Goal: Use online tool/utility: Utilize a website feature to perform a specific function

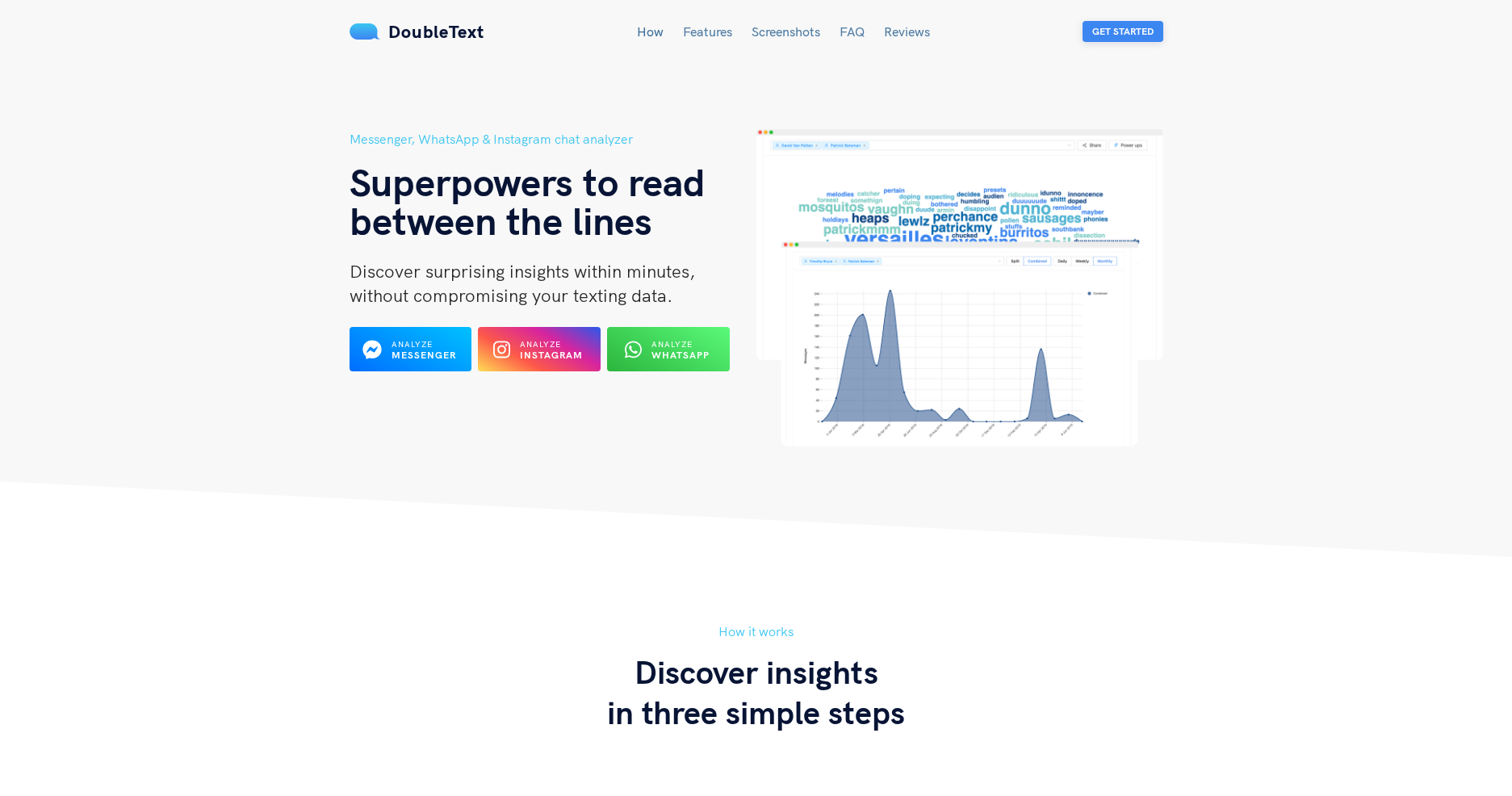
click at [1135, 31] on button "Get Started" at bounding box center [1122, 32] width 81 height 21
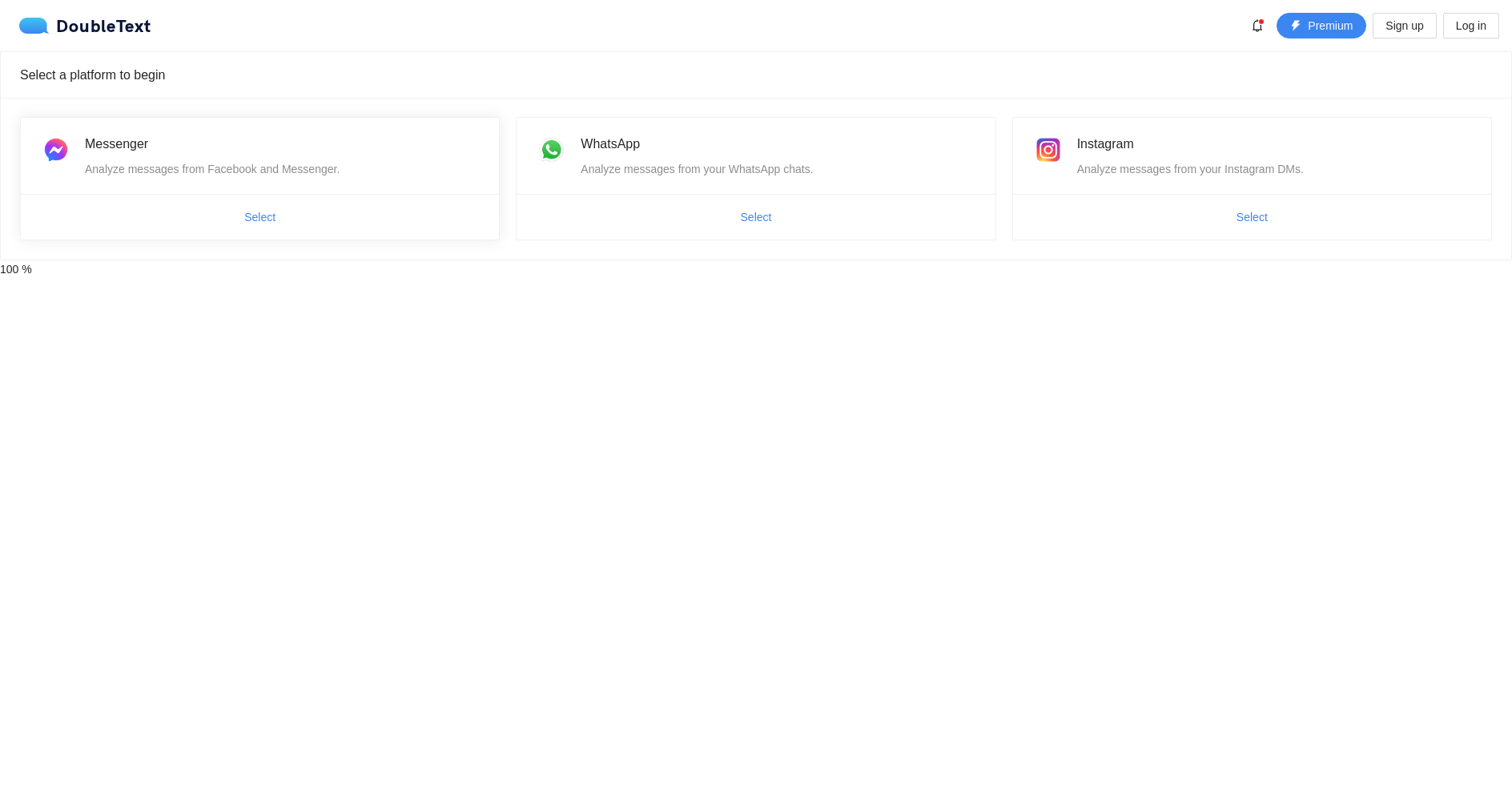
click at [300, 221] on span "Select" at bounding box center [260, 216] width 478 height 26
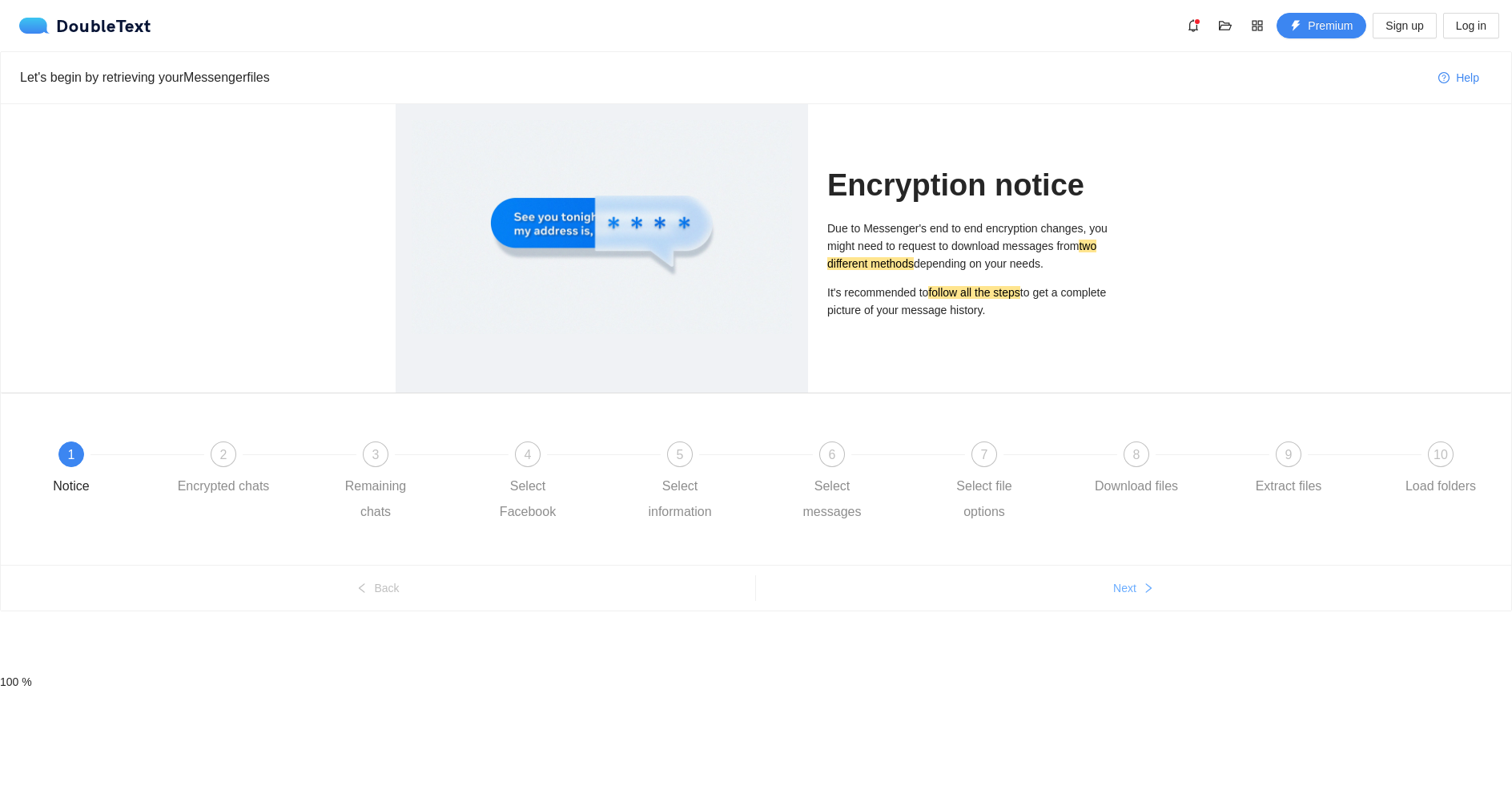
click at [1017, 591] on button "Next" at bounding box center [1134, 588] width 756 height 26
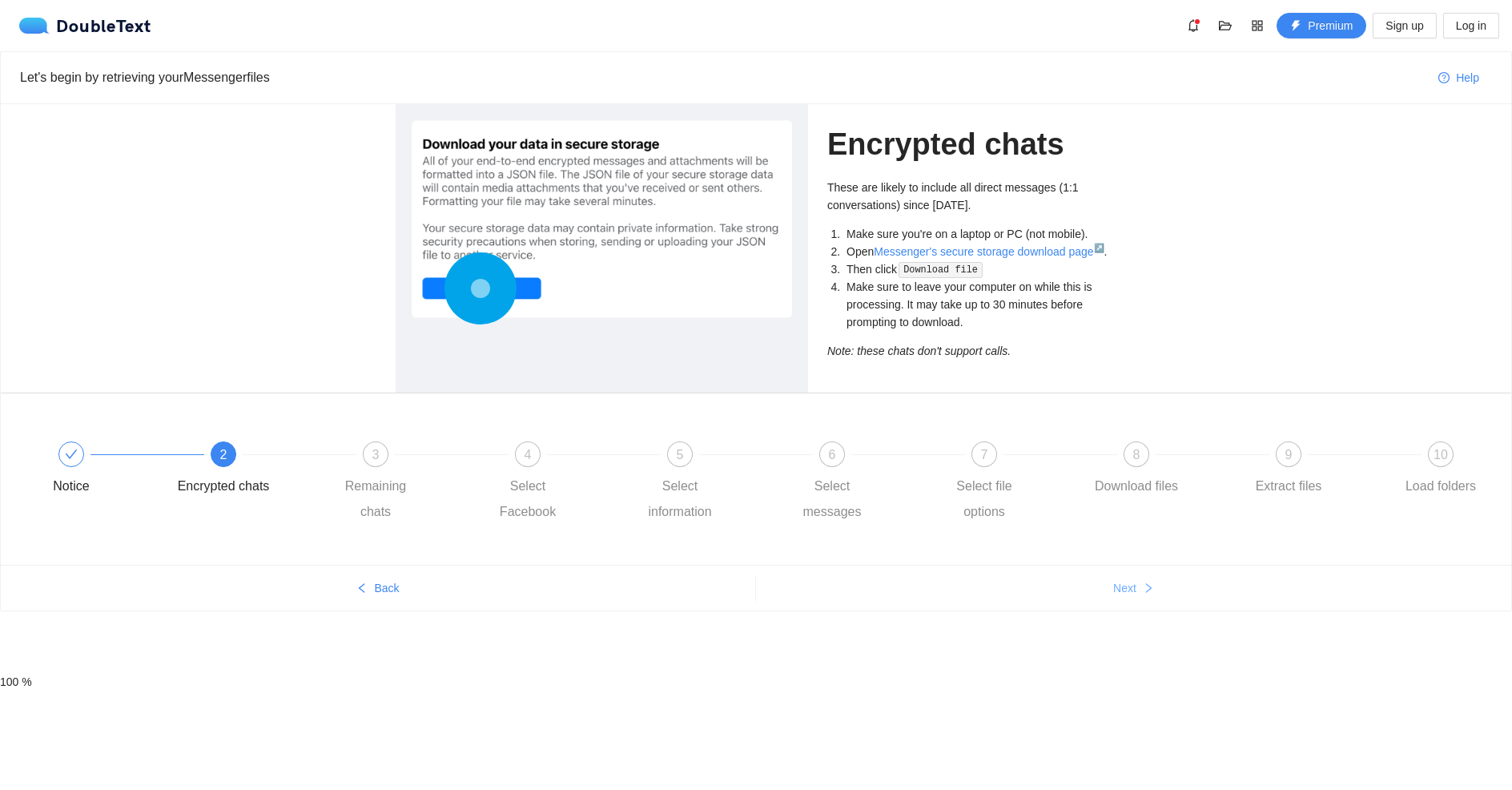
click at [1017, 591] on button "Next" at bounding box center [1134, 588] width 756 height 26
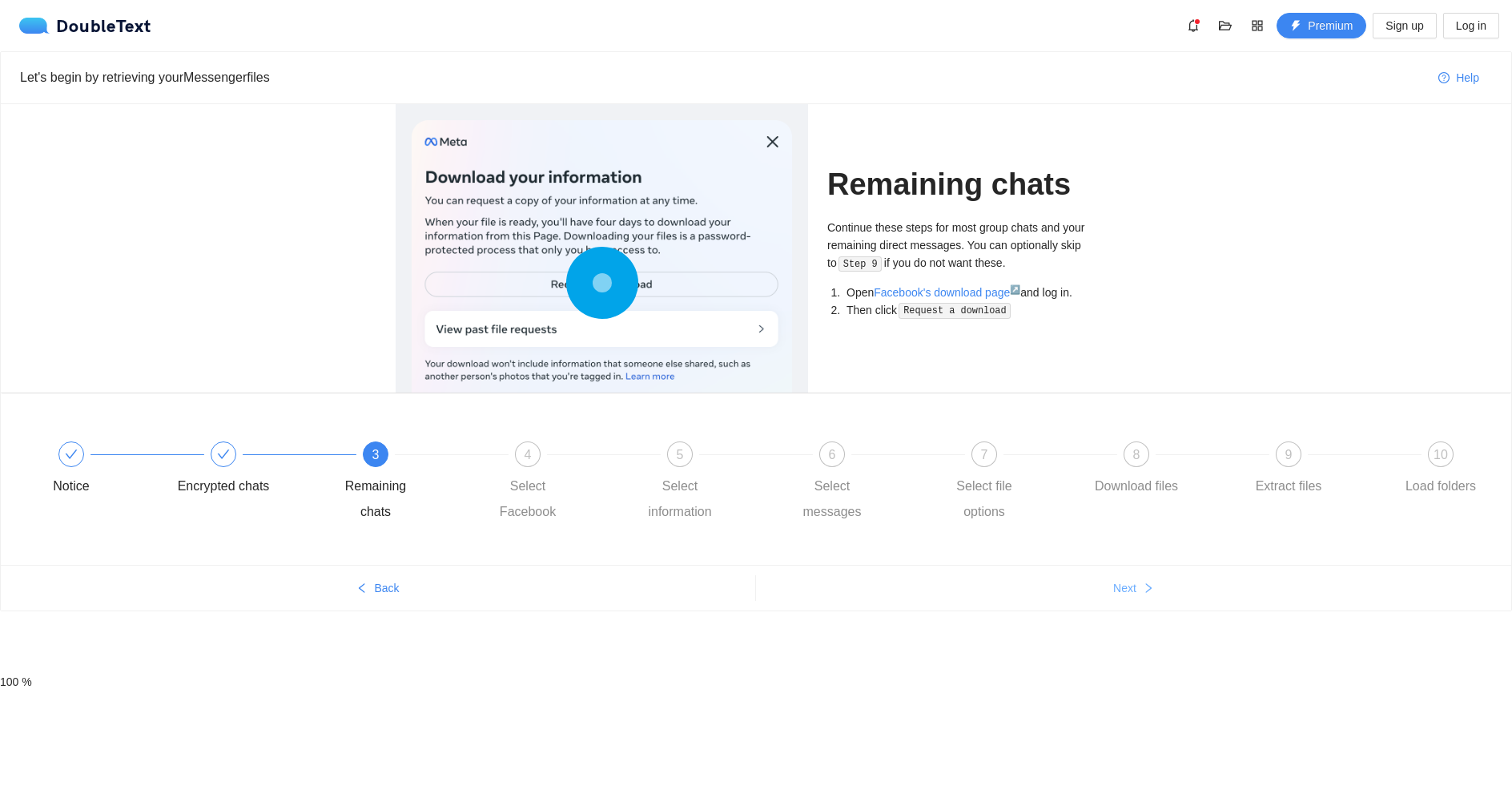
click at [1017, 591] on button "Next" at bounding box center [1134, 588] width 756 height 26
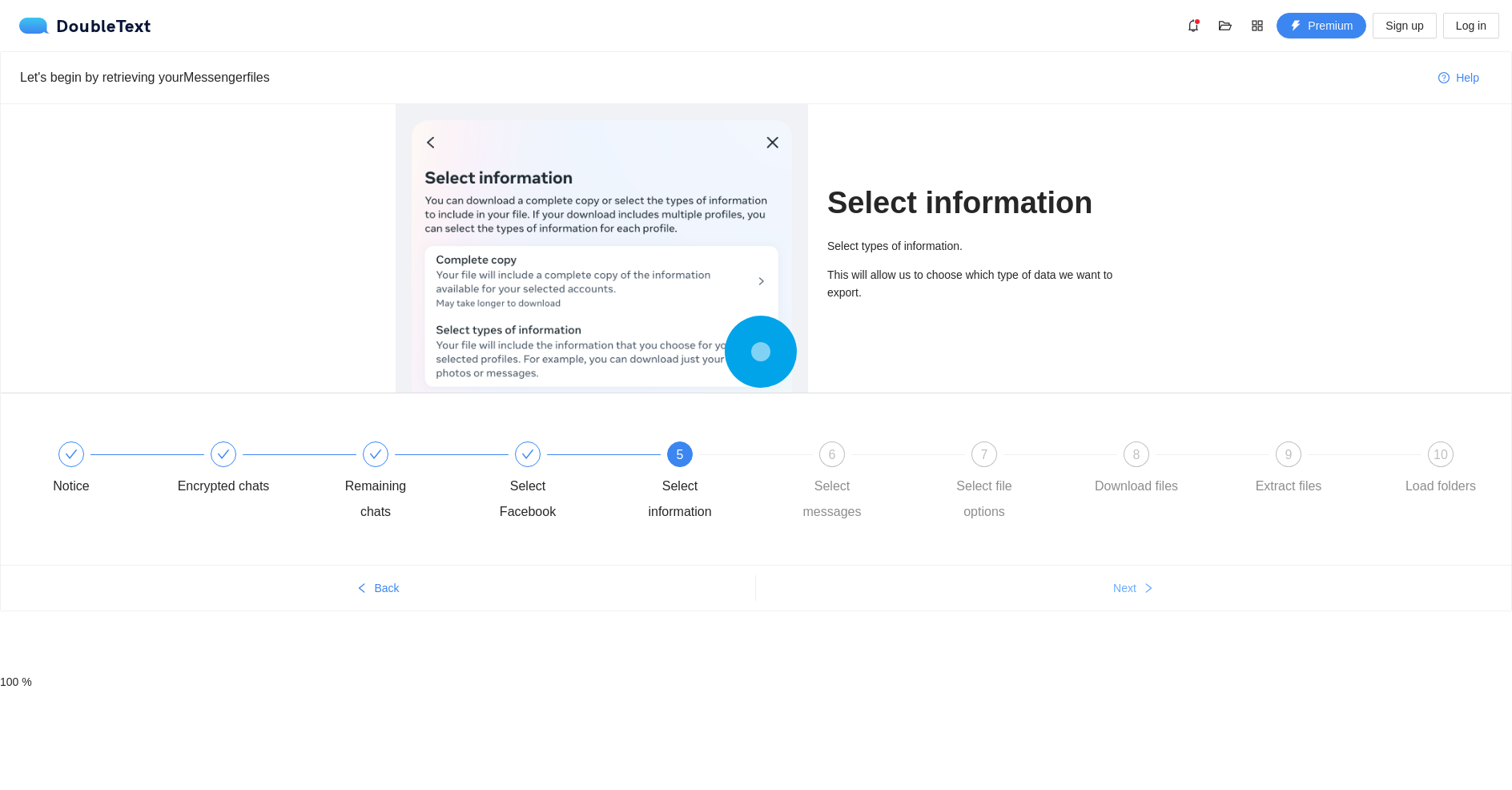
click at [1017, 591] on button "Next" at bounding box center [1134, 588] width 756 height 26
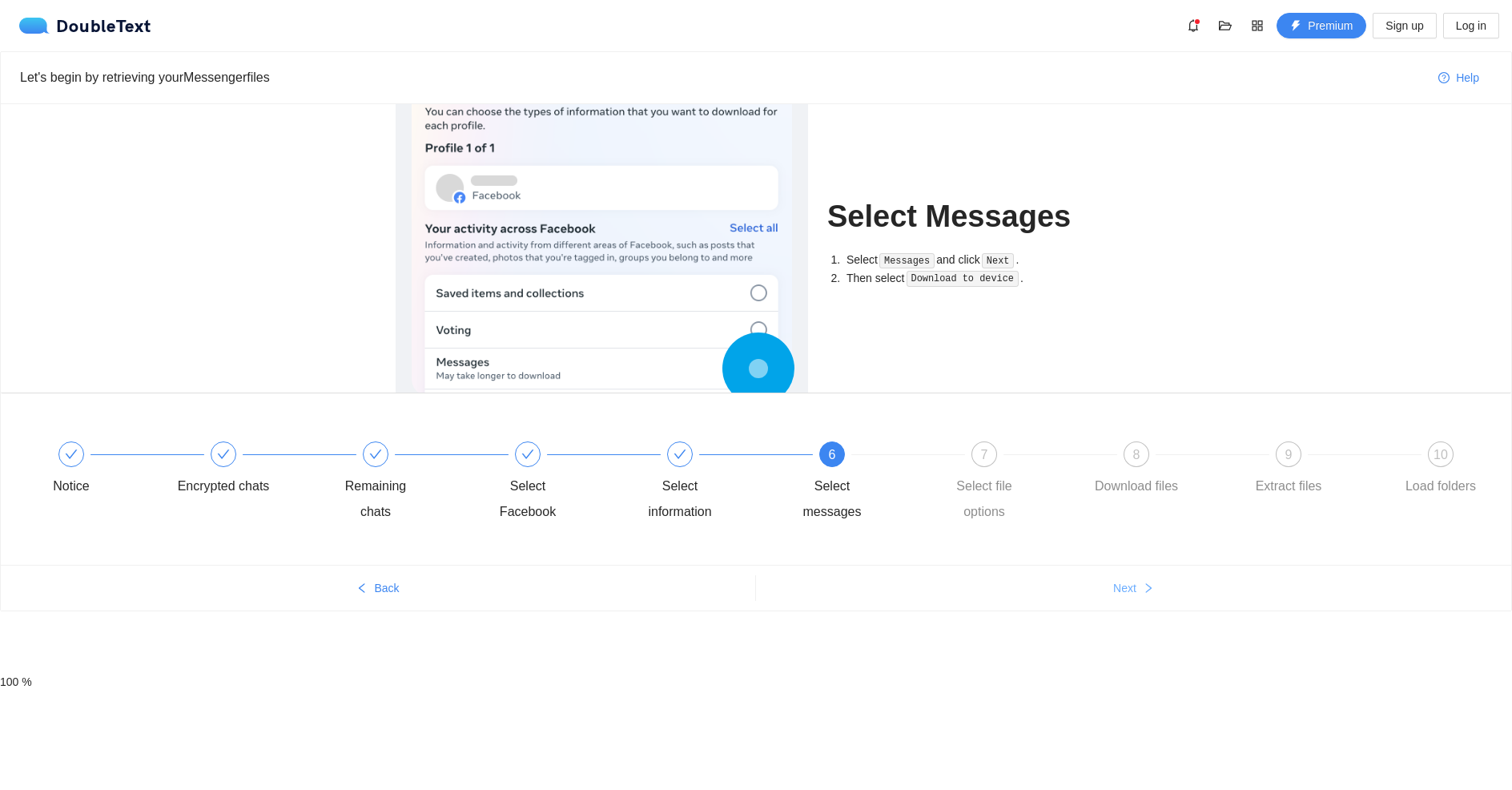
click at [1017, 591] on button "Next" at bounding box center [1134, 588] width 756 height 26
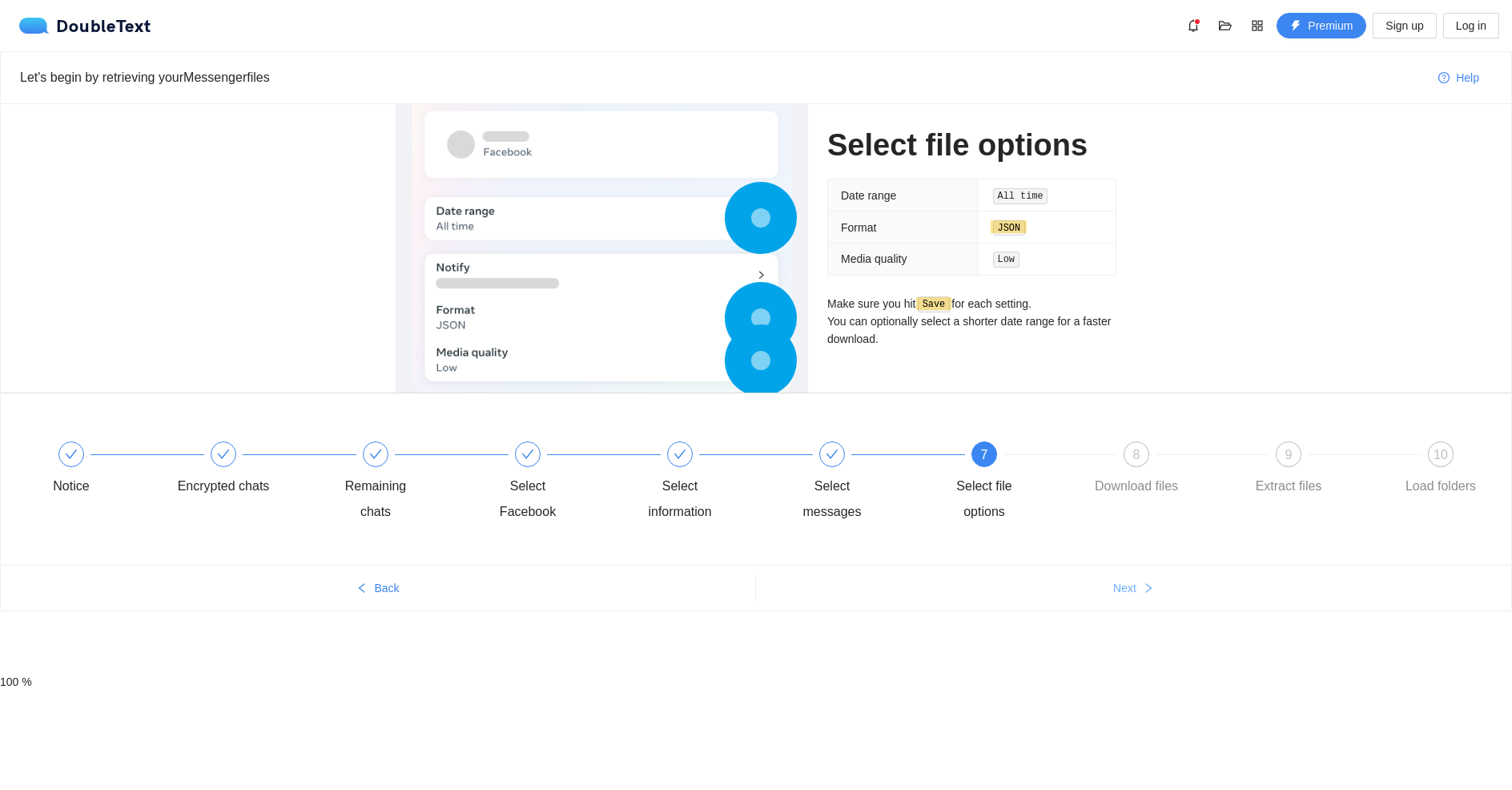
click at [1017, 591] on button "Next" at bounding box center [1134, 588] width 756 height 26
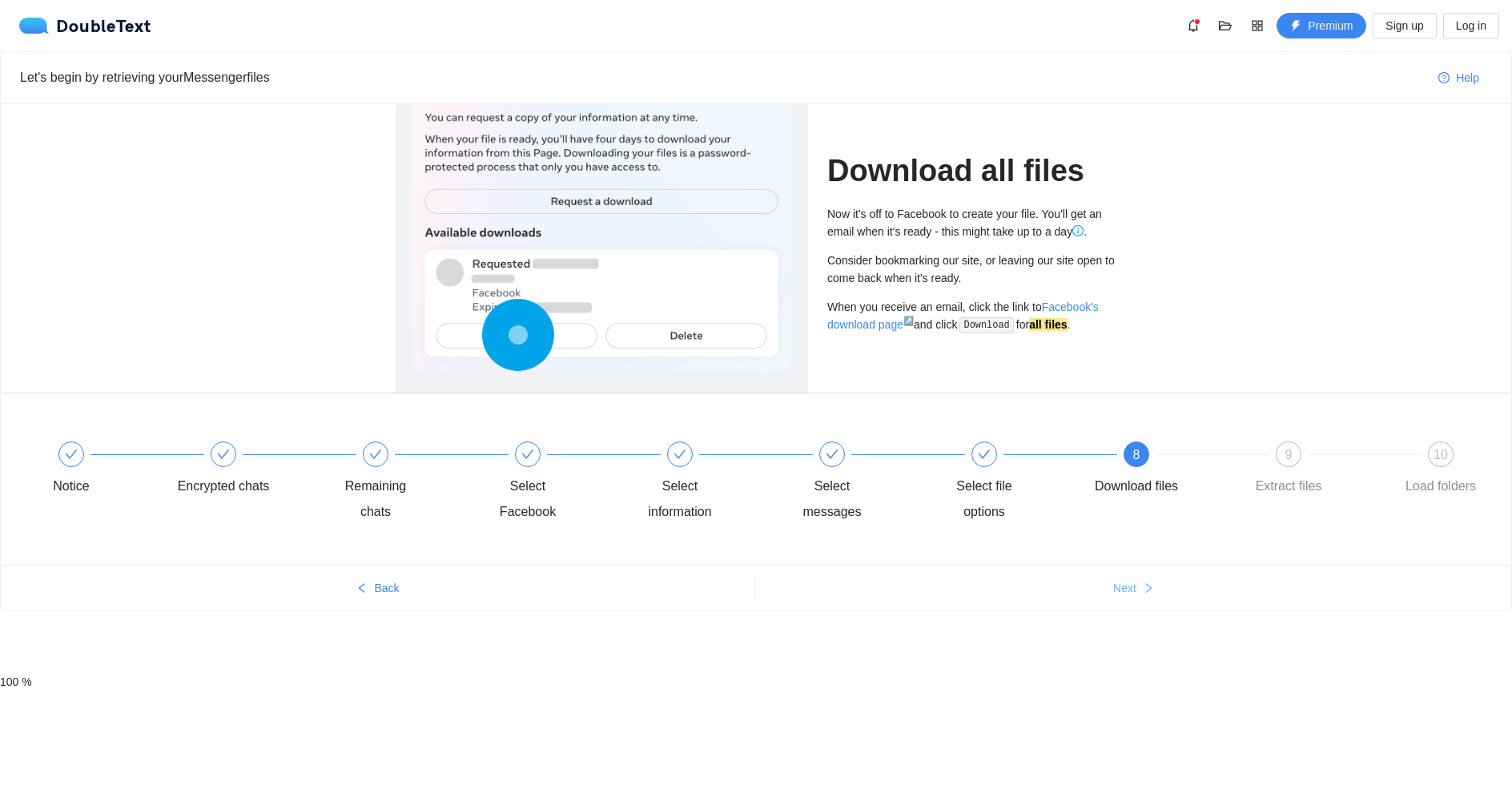
click at [1017, 591] on button "Next" at bounding box center [1134, 588] width 756 height 26
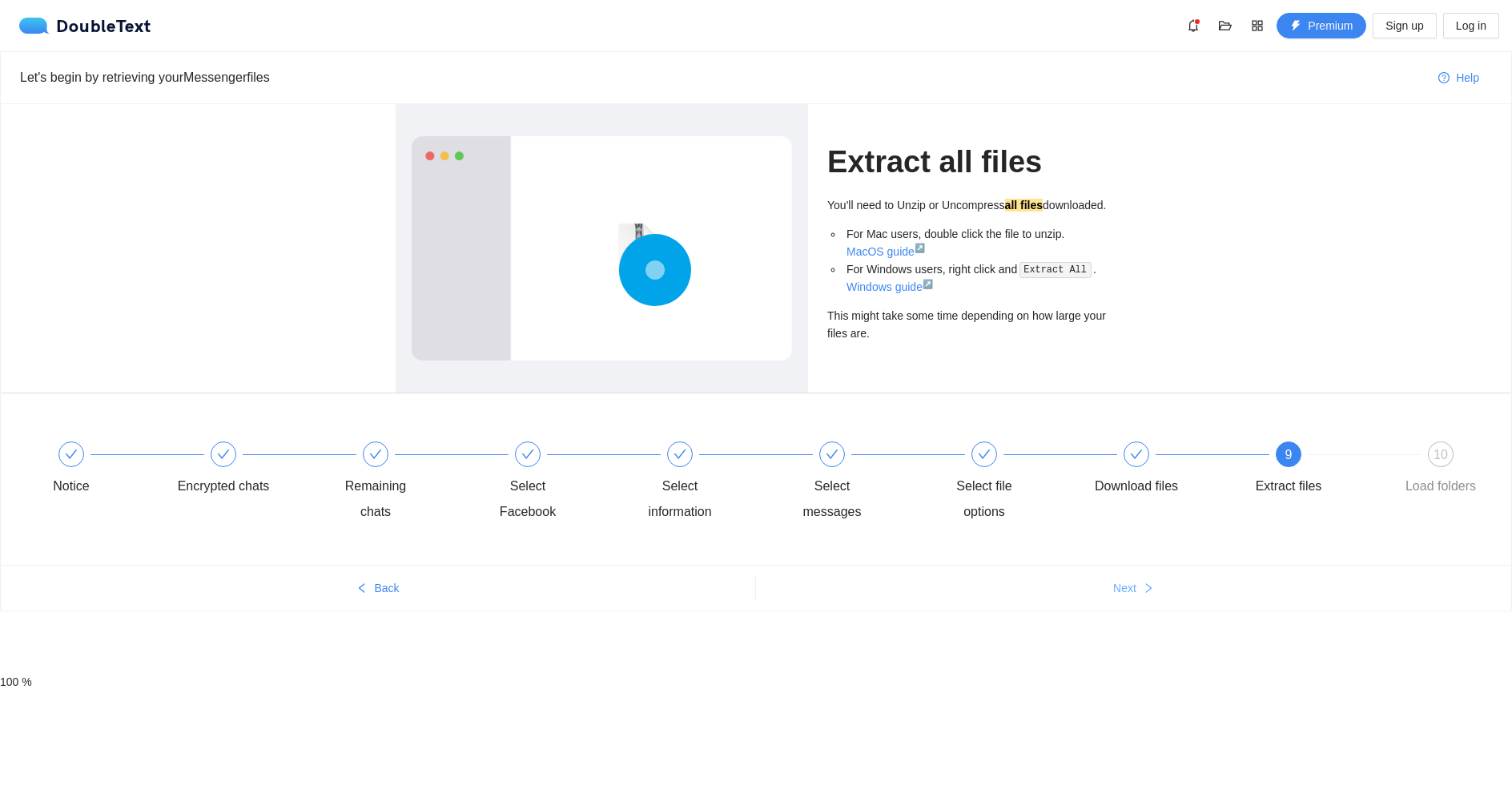
click at [1017, 591] on button "Next" at bounding box center [1134, 588] width 756 height 26
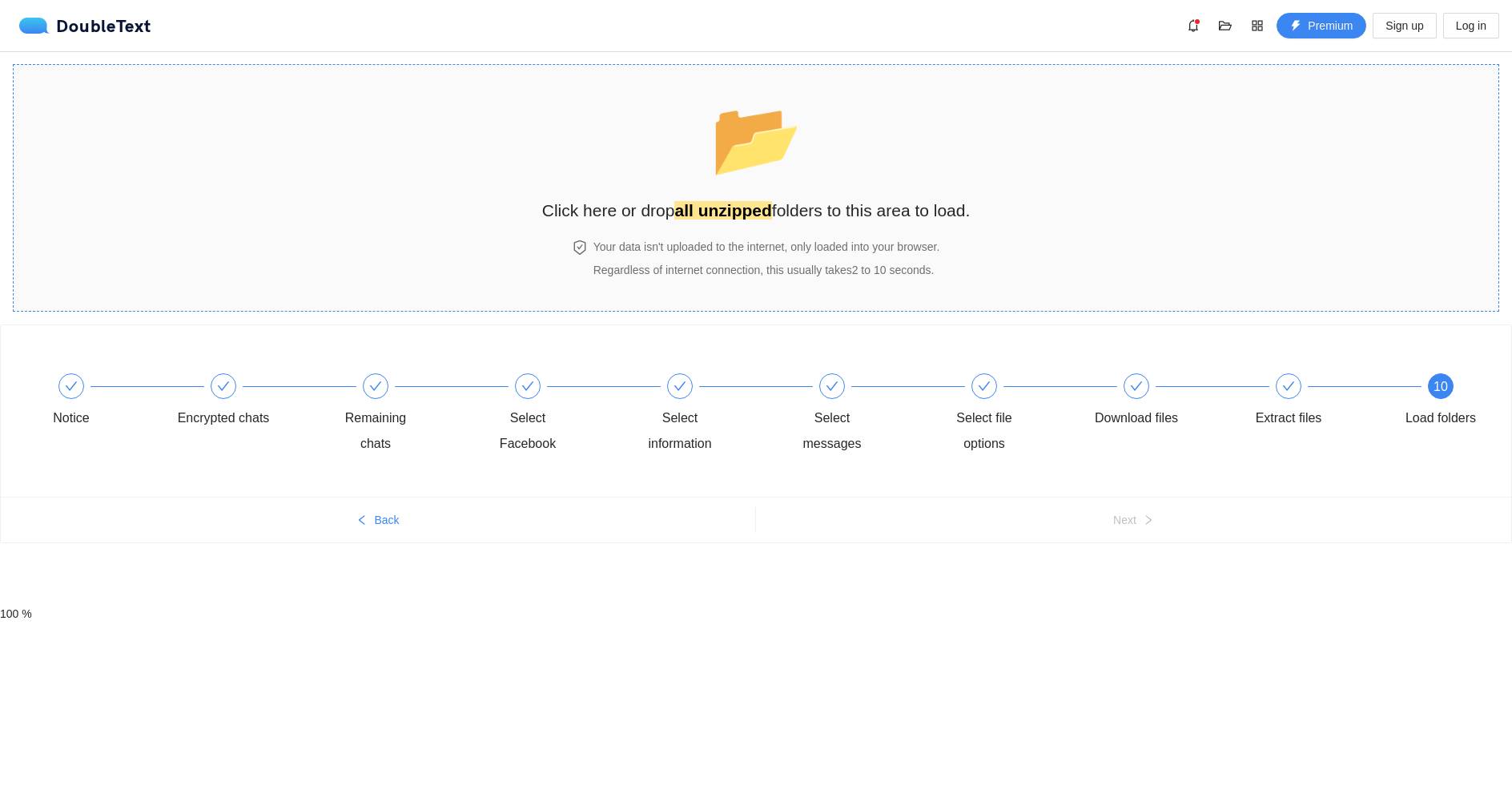
click at [1115, 172] on section "📂 Click here or drop all unzipped folders to this area to load. Your data isn't…" at bounding box center [756, 188] width 1486 height 247
